Goal: Communication & Community: Answer question/provide support

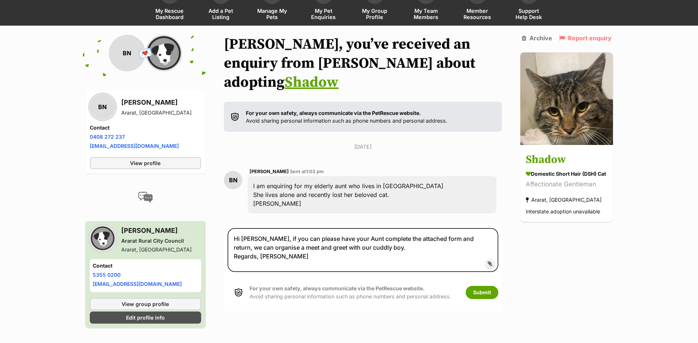
click at [495, 261] on span "Add attachment" at bounding box center [514, 264] width 39 height 6
click at [0, 0] on input "Add attachment" at bounding box center [0, 0] width 0 height 0
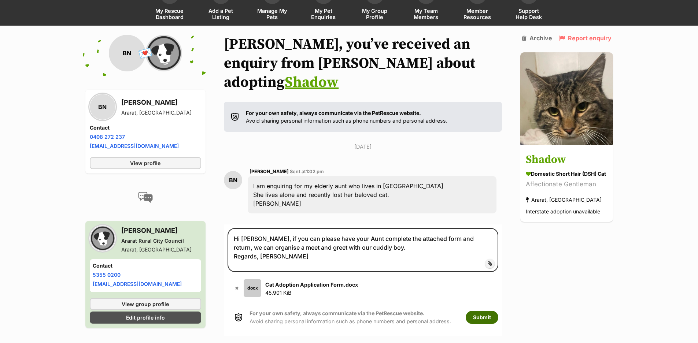
click at [486, 311] on button "Submit" at bounding box center [481, 317] width 33 height 13
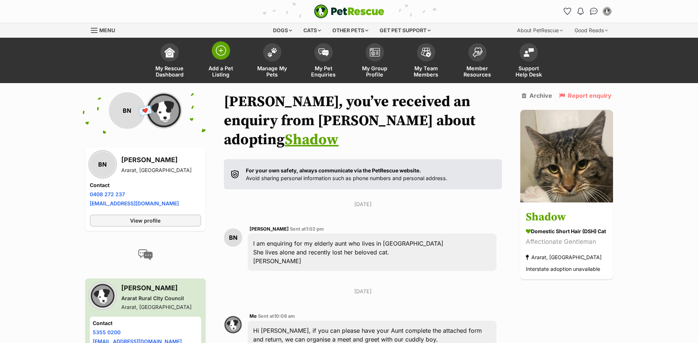
click at [222, 70] on span "Add a Pet Listing" at bounding box center [220, 71] width 33 height 12
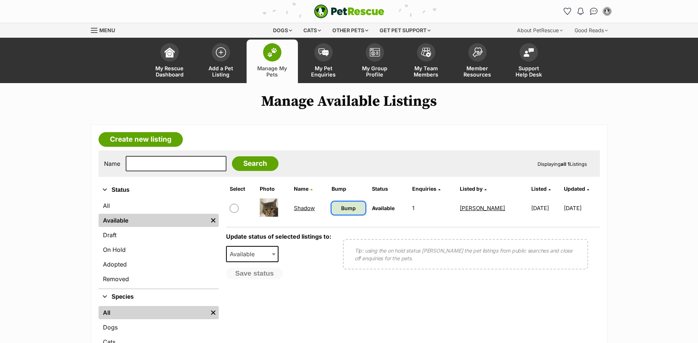
click at [344, 208] on span "Bump" at bounding box center [348, 208] width 15 height 8
